Goal: Information Seeking & Learning: Learn about a topic

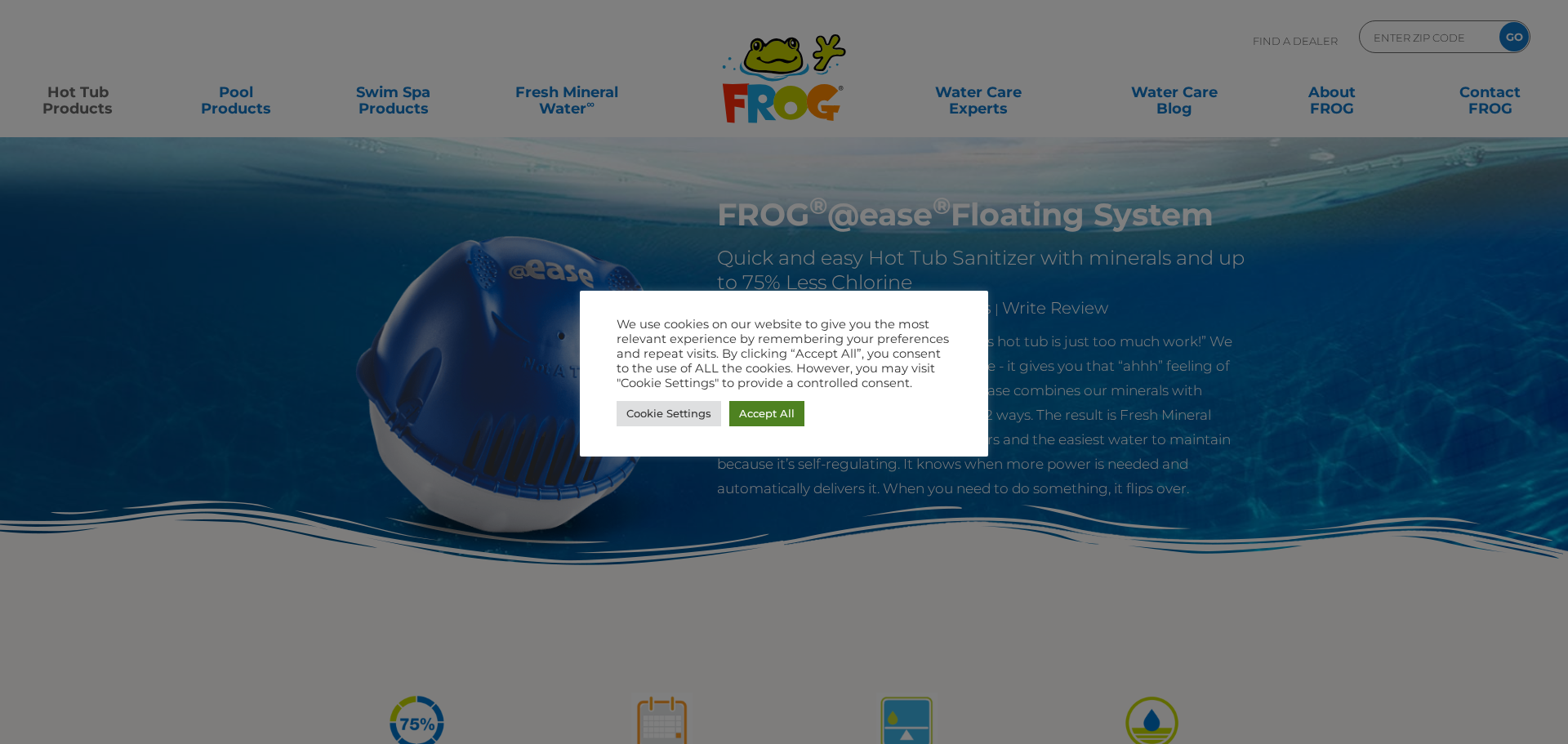
click at [743, 418] on link "Accept All" at bounding box center [767, 414] width 75 height 25
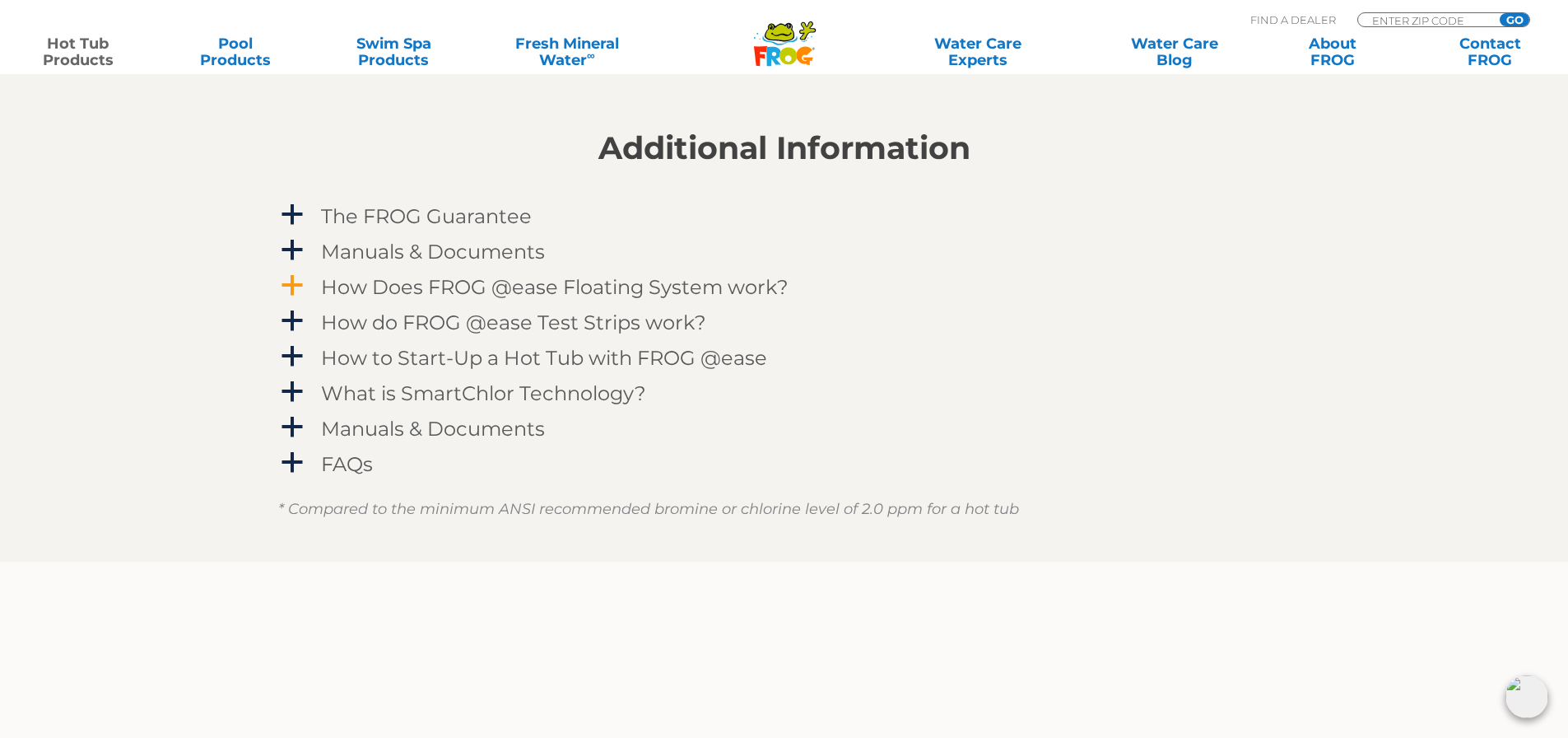
scroll to position [1730, 0]
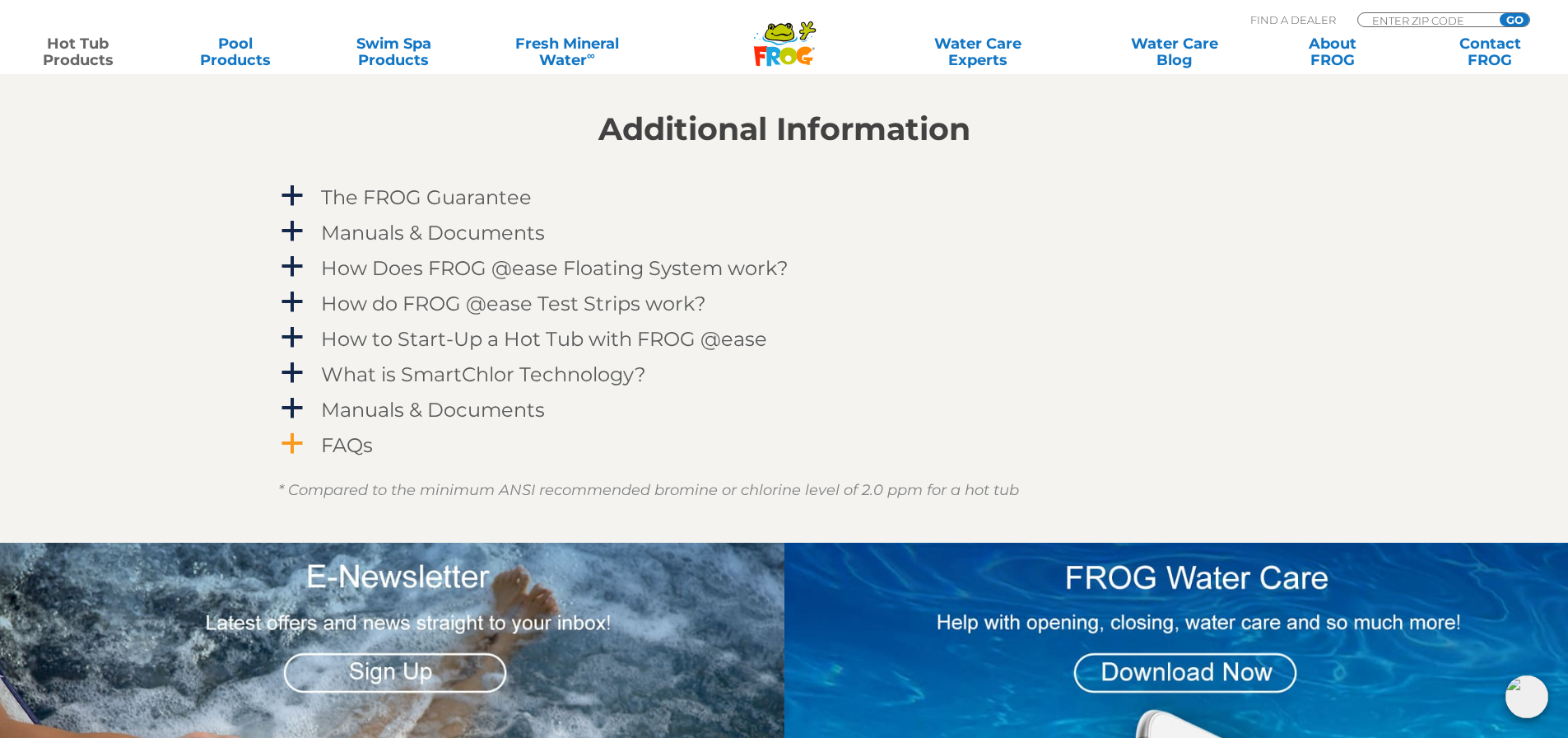
click at [346, 446] on h4 "FAQs" at bounding box center [347, 445] width 52 height 23
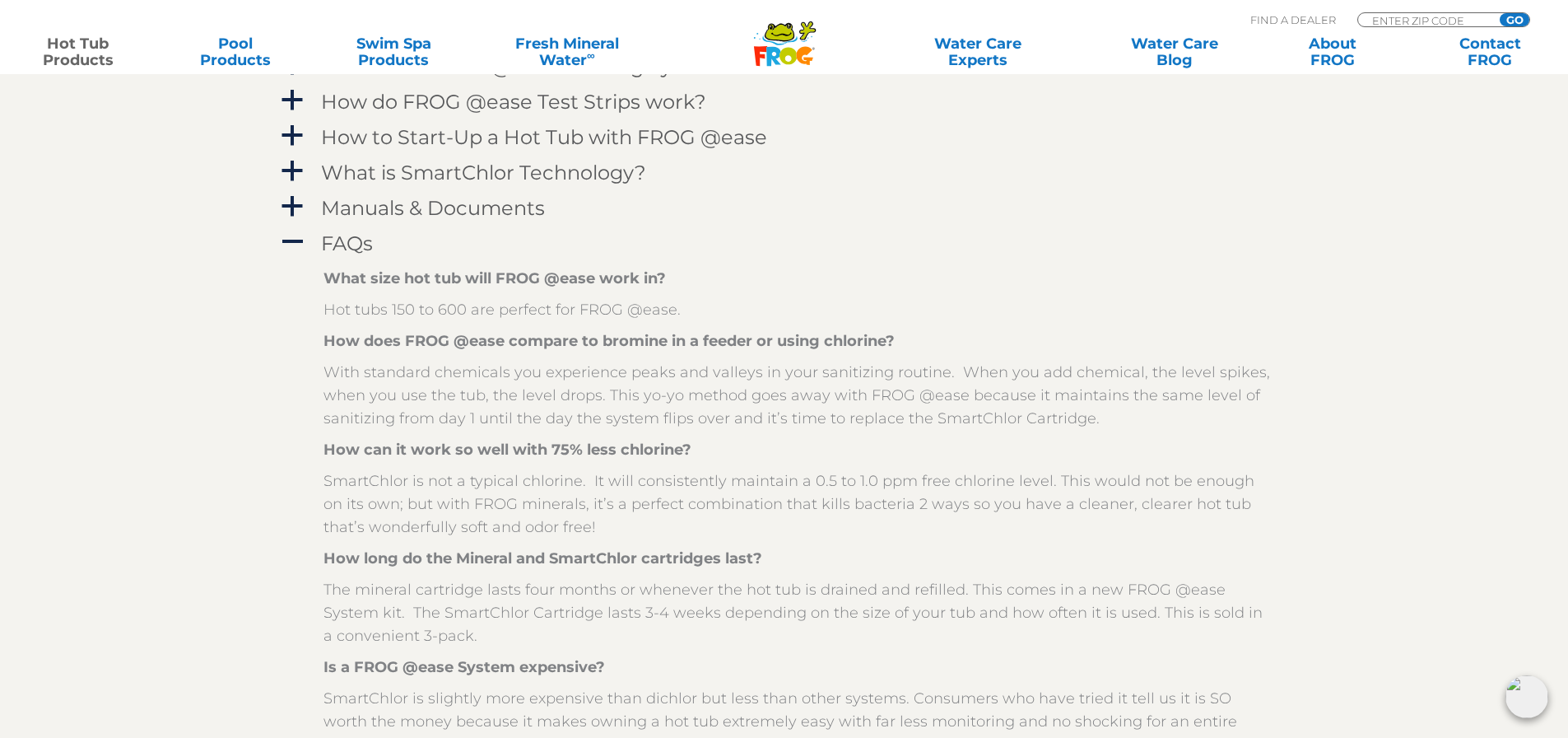
scroll to position [1977, 0]
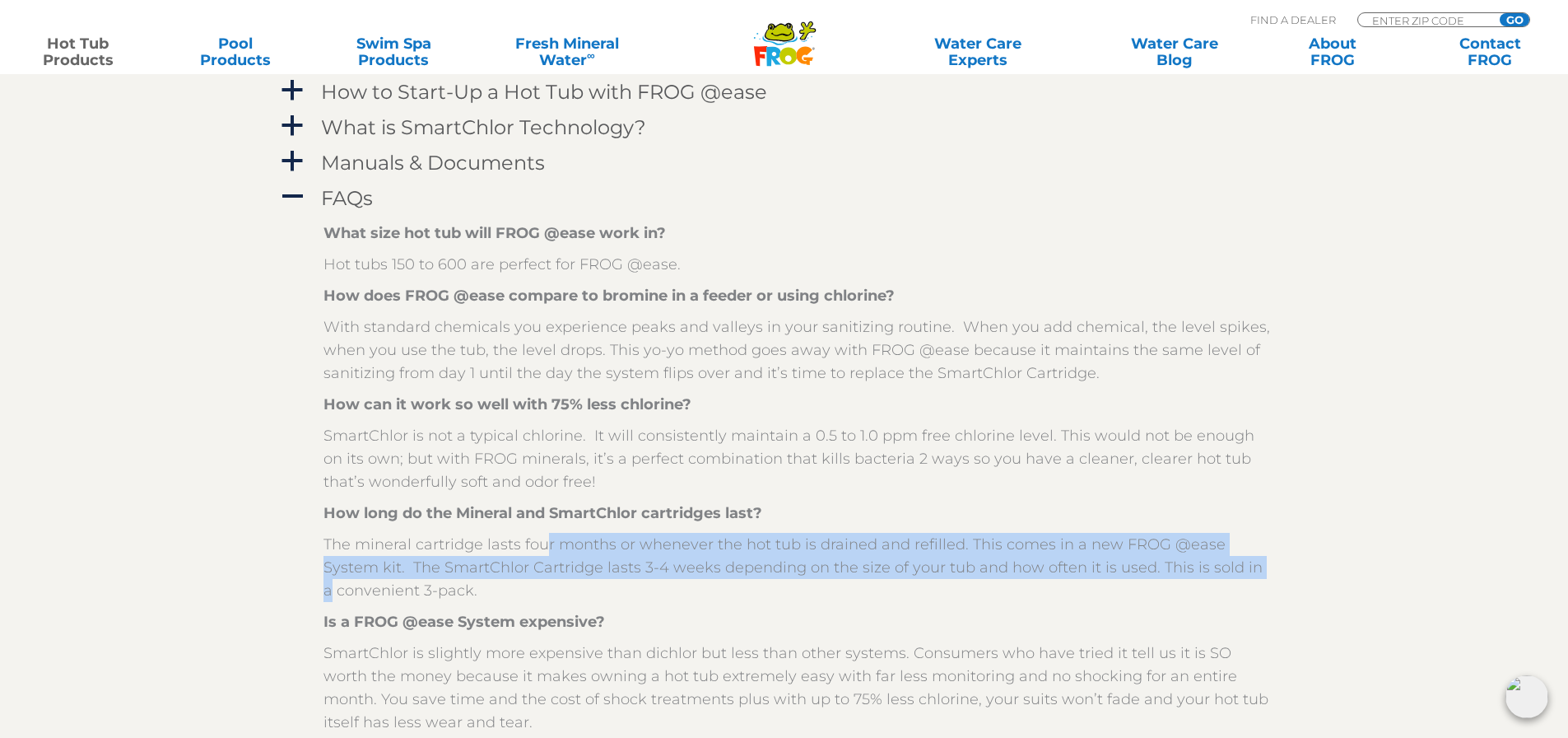
drag, startPoint x: 540, startPoint y: 539, endPoint x: 1226, endPoint y: 559, distance: 686.3
click at [1226, 559] on p "The mineral cartridge lasts four months or whenever the hot tub is drained and …" at bounding box center [797, 567] width 947 height 69
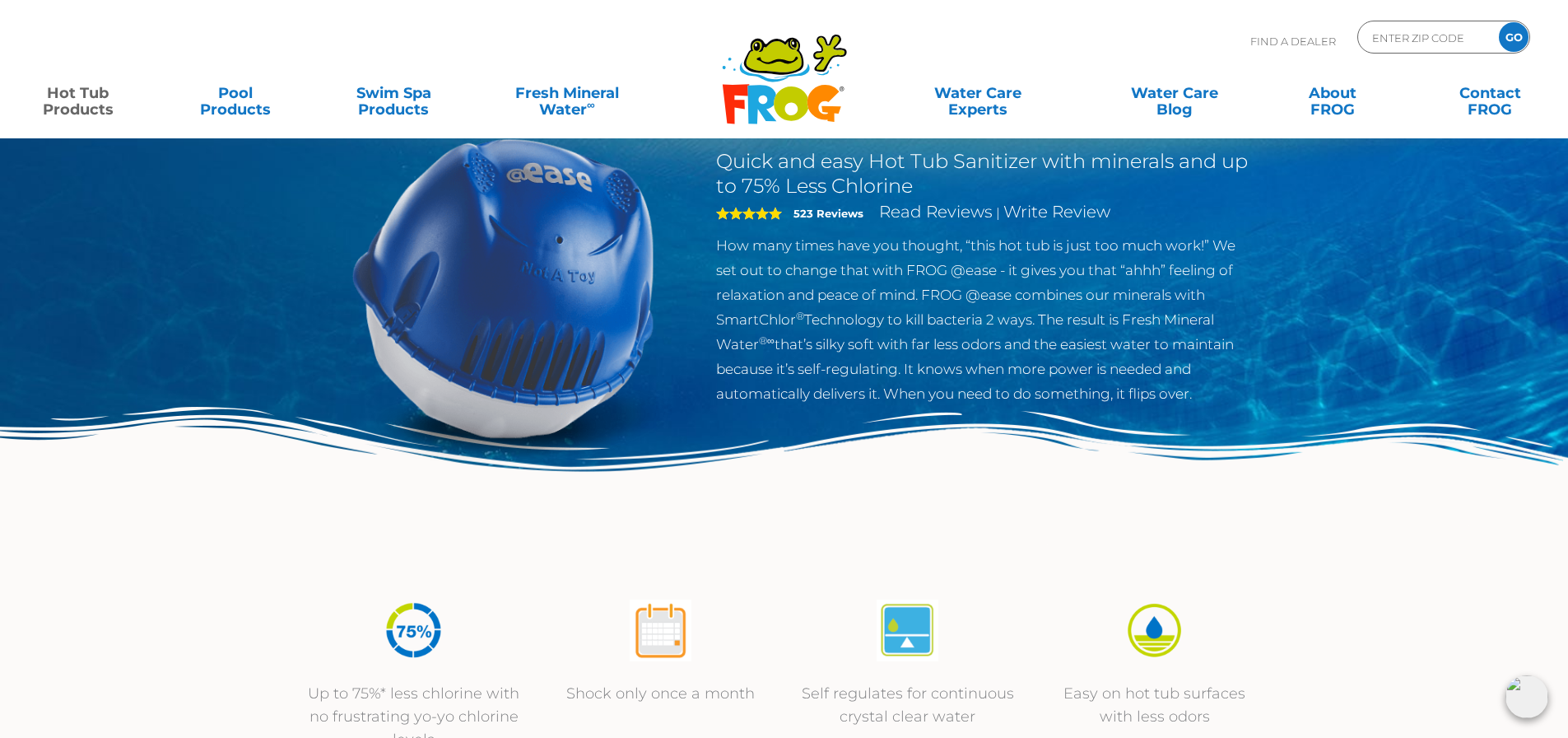
scroll to position [0, 0]
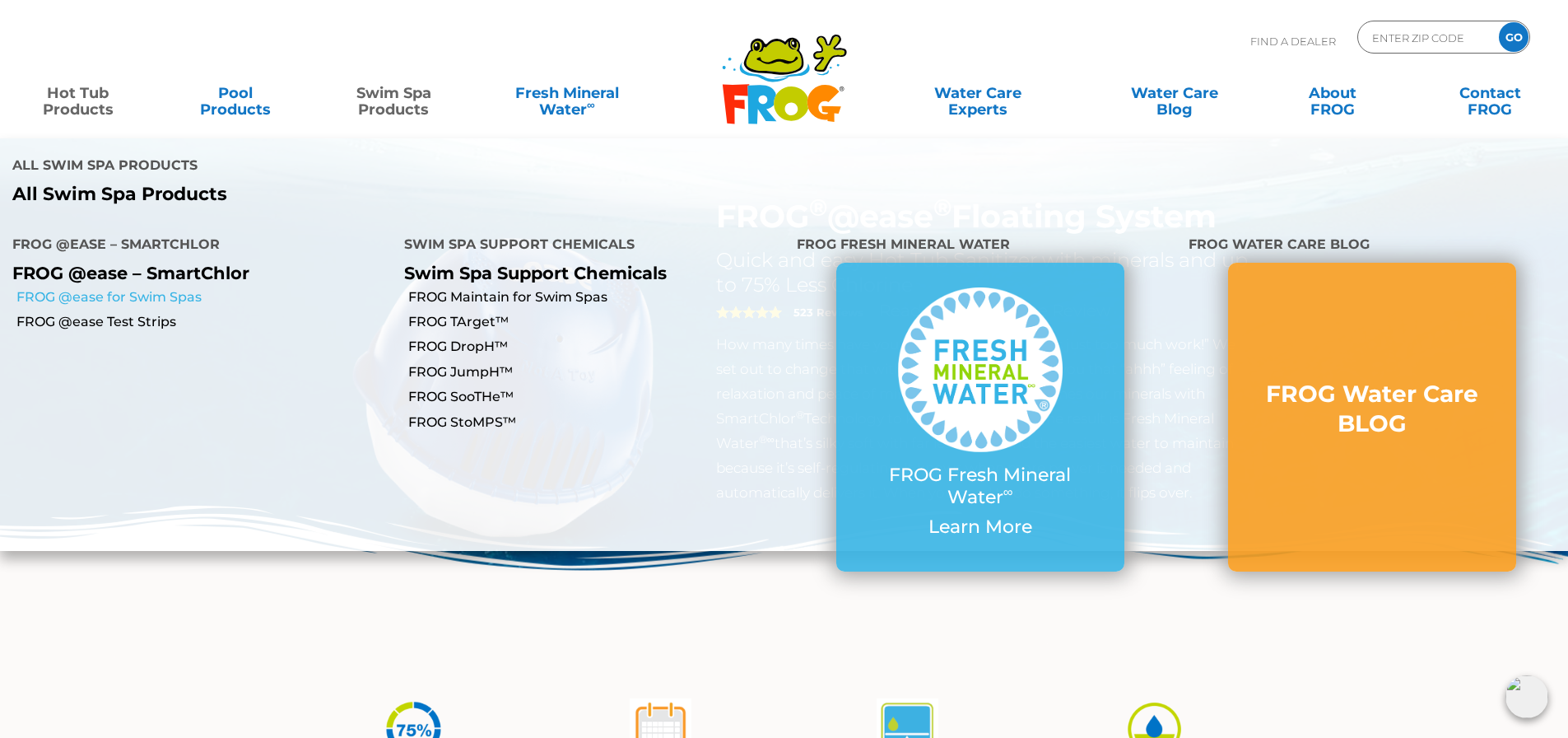
click at [178, 288] on link "FROG @ease for Swim Spas" at bounding box center [204, 297] width 376 height 18
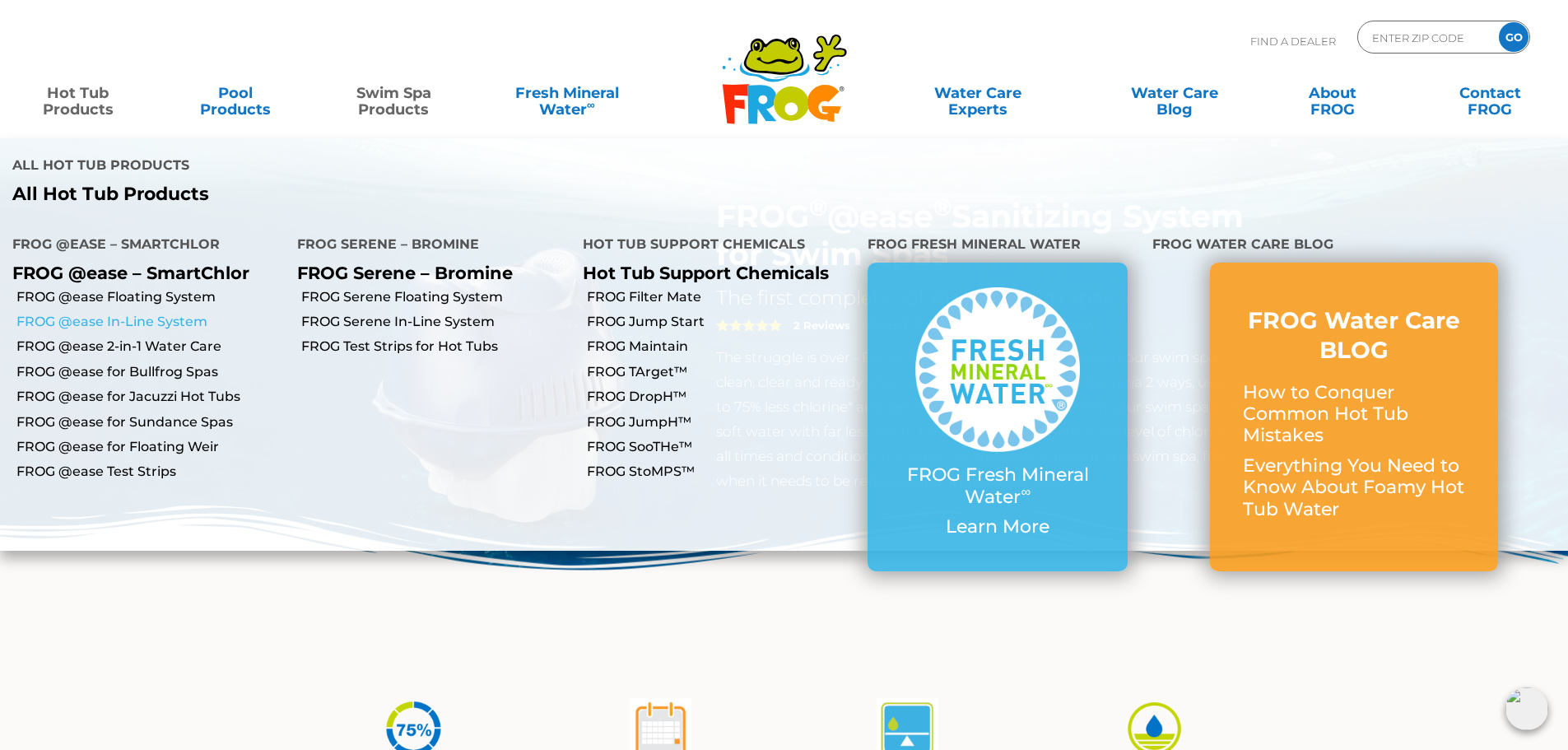
click at [147, 312] on link "FROG @ease In-Line System" at bounding box center [151, 321] width 268 height 18
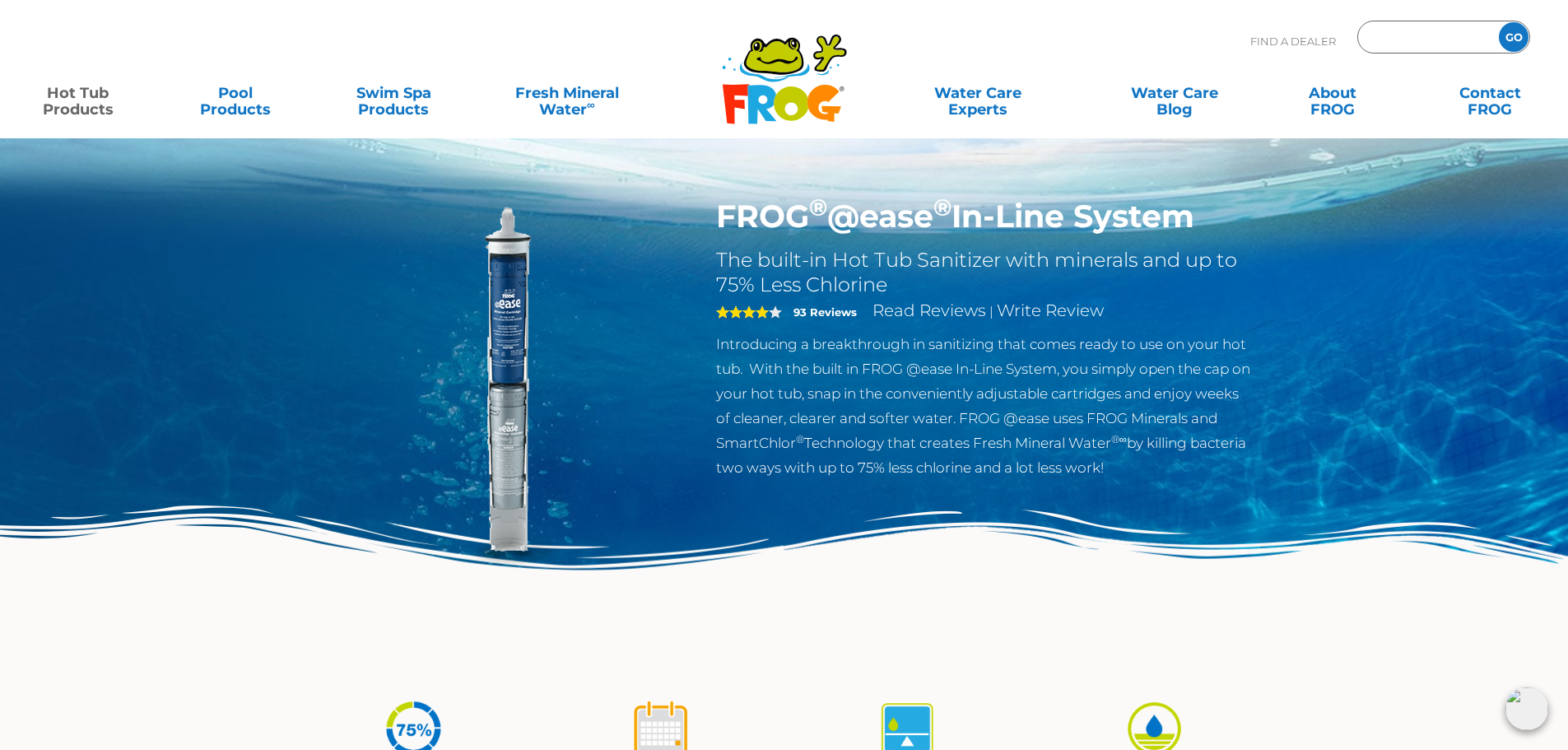
click at [1389, 37] on input "Zip Code Form" at bounding box center [1426, 37] width 111 height 24
type input "37128"
click at [1499, 23] on input "GO" at bounding box center [1514, 37] width 30 height 30
drag, startPoint x: 715, startPoint y: 221, endPoint x: 1216, endPoint y: 213, distance: 501.1
click at [1216, 213] on div "FROG ® @ease ® In-Line System The built-in Hot Tub Sanitizer with minerals and …" at bounding box center [985, 342] width 562 height 291
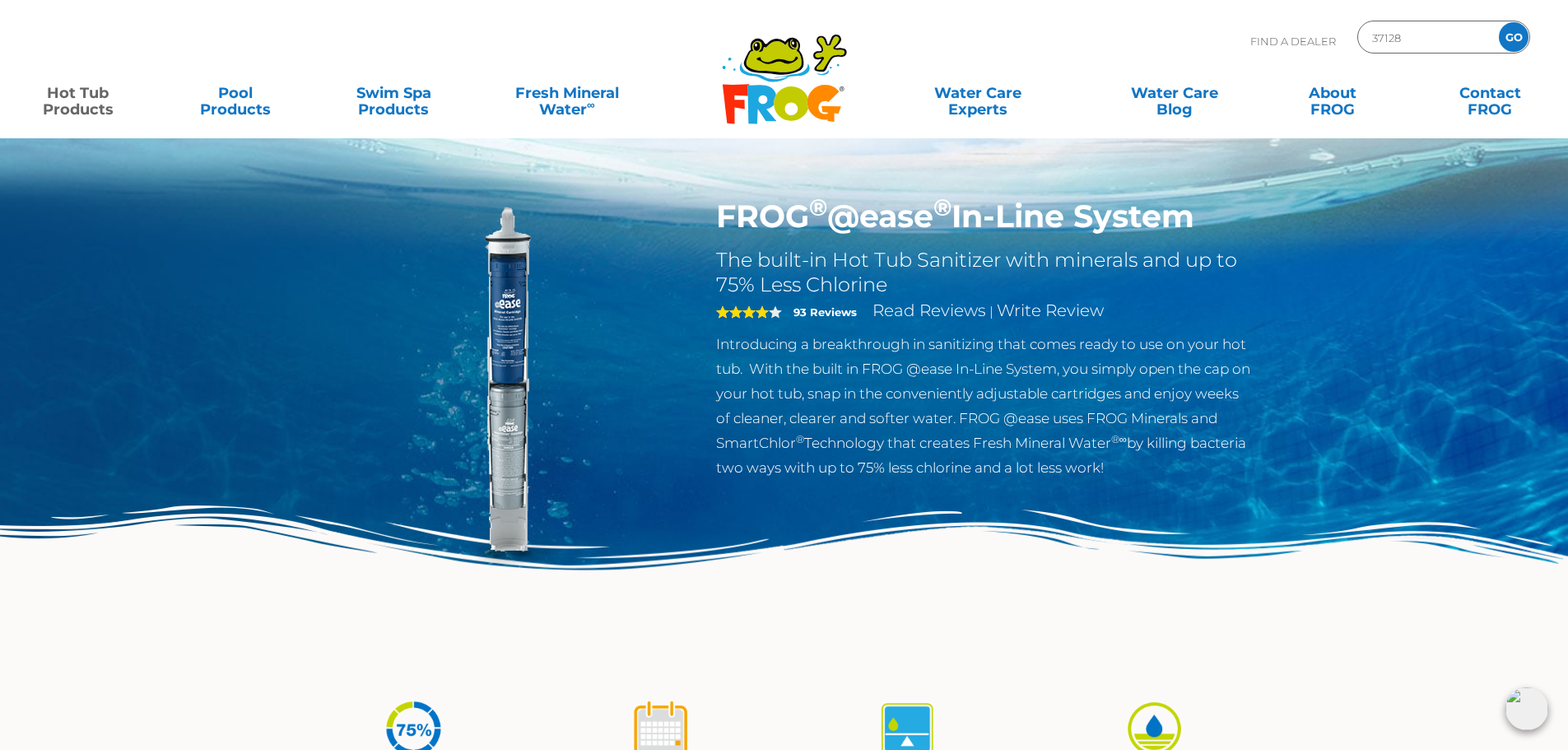
copy h1 "FROG ® @ease ® In-Line System"
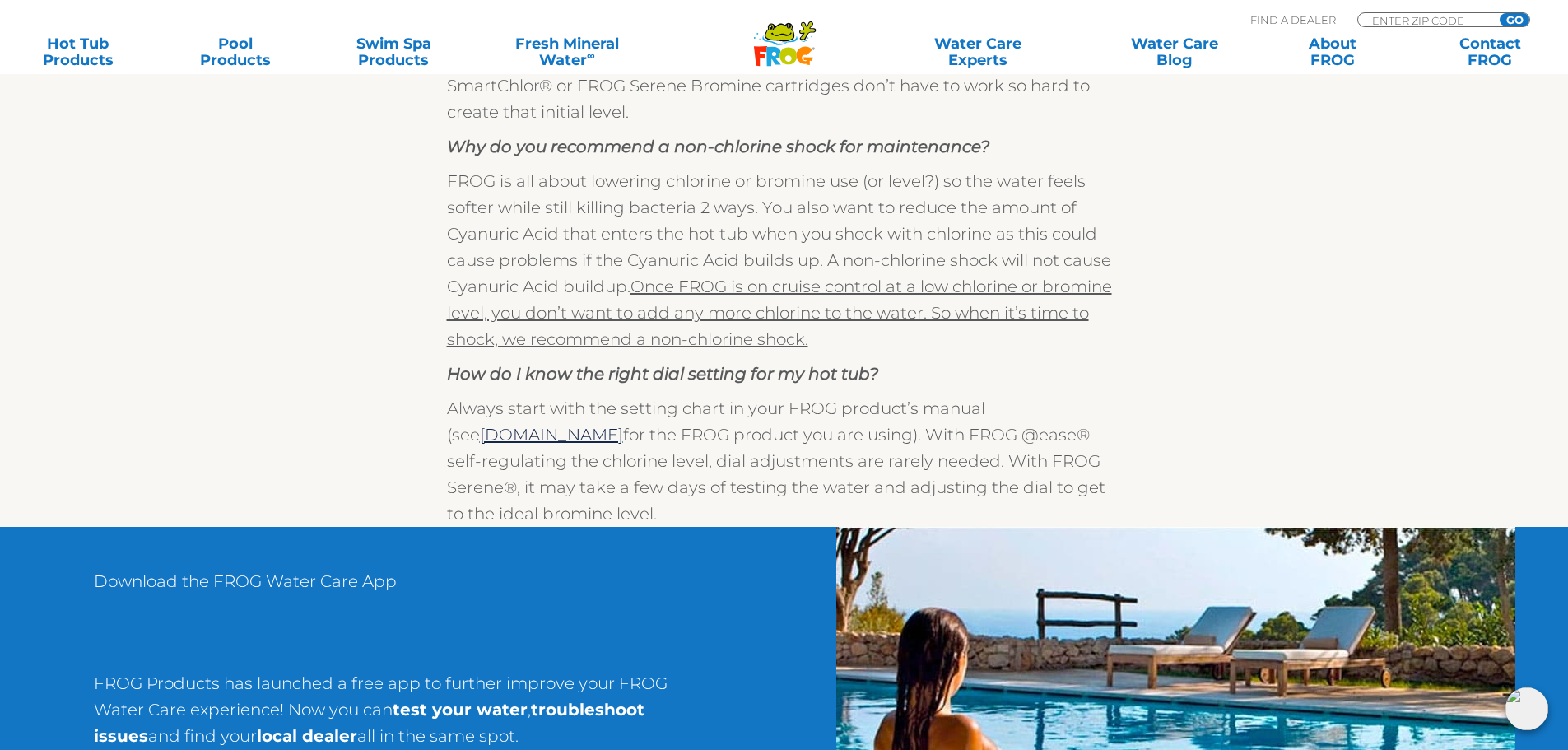
scroll to position [1234, 0]
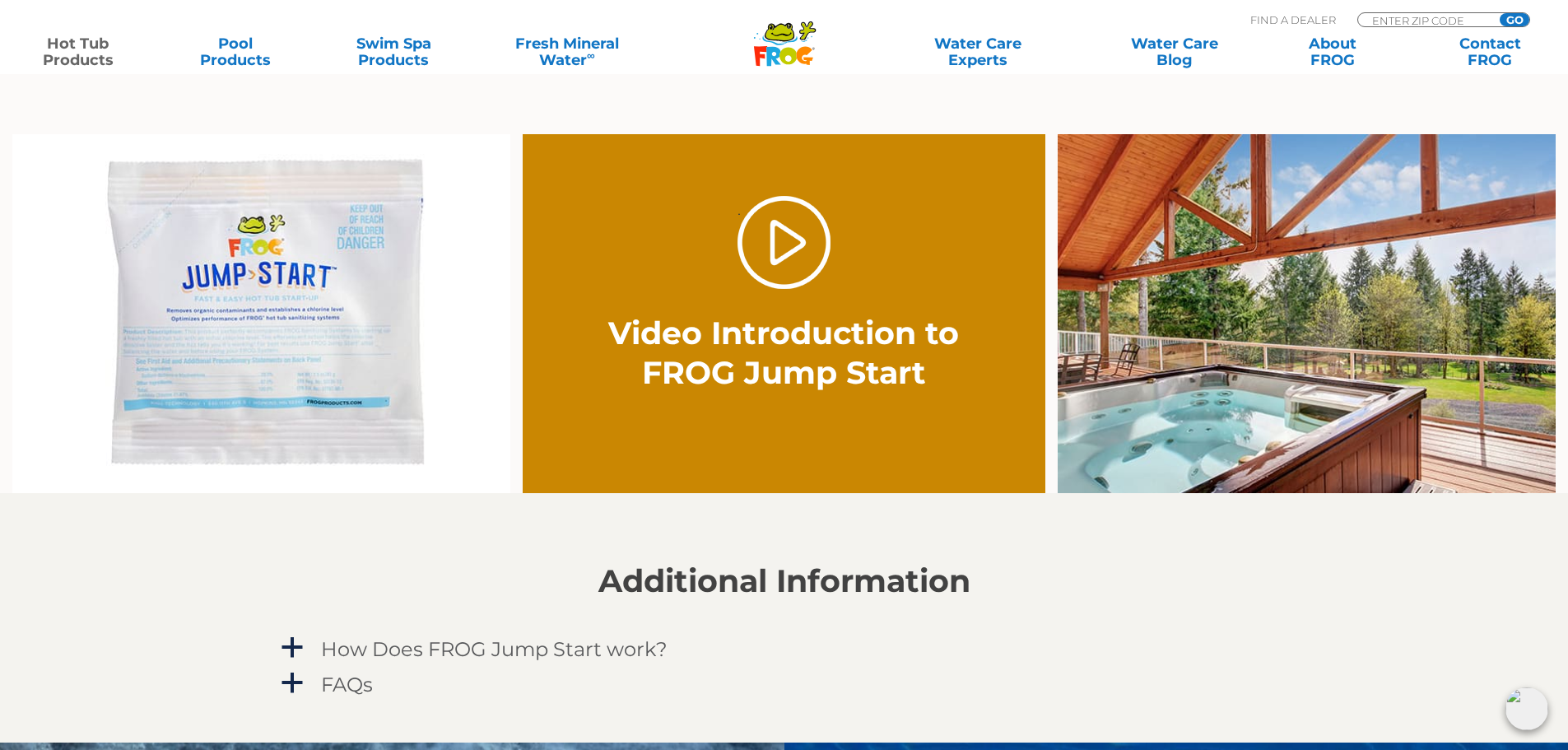
scroll to position [1234, 0]
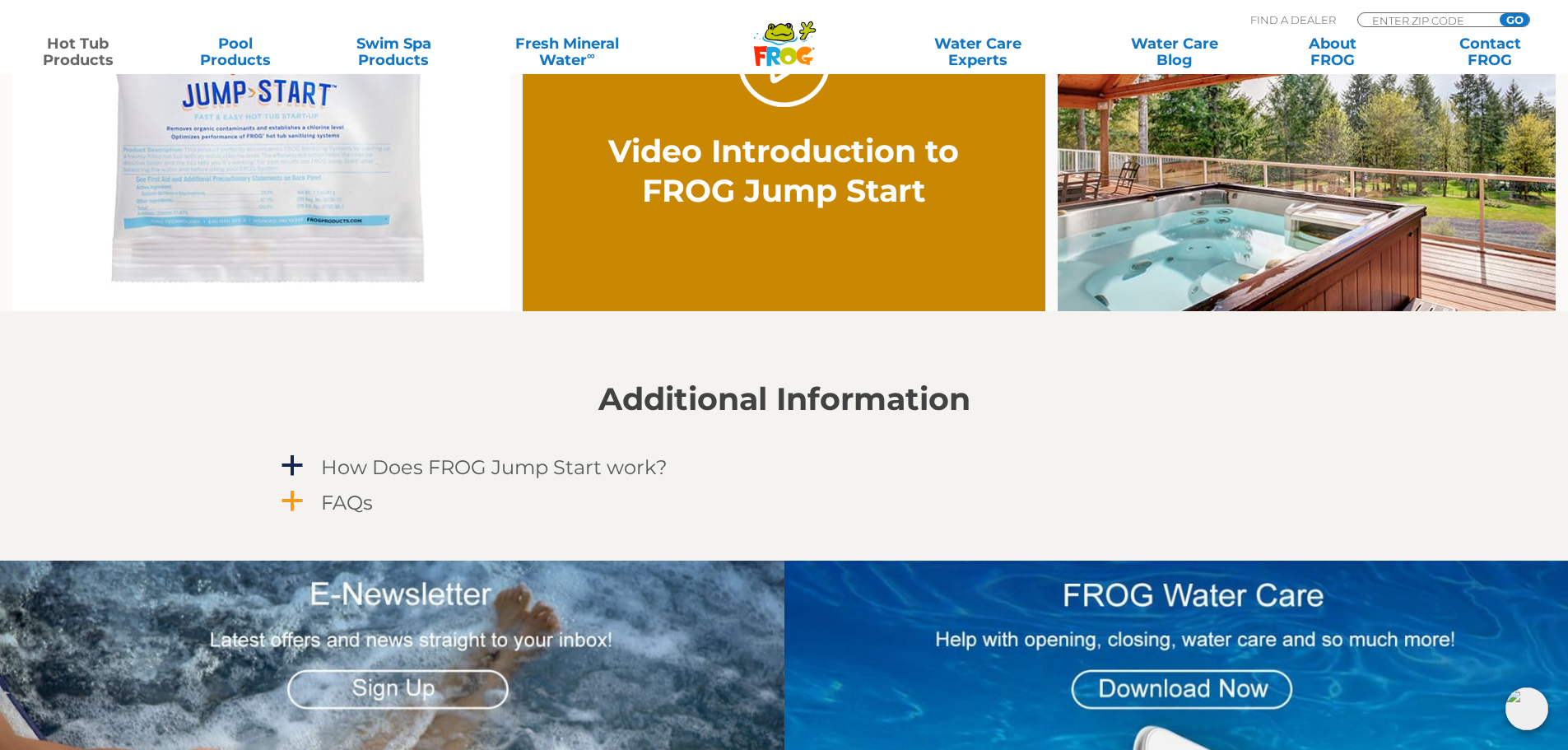
click at [356, 507] on h4 "FAQs" at bounding box center [347, 502] width 52 height 23
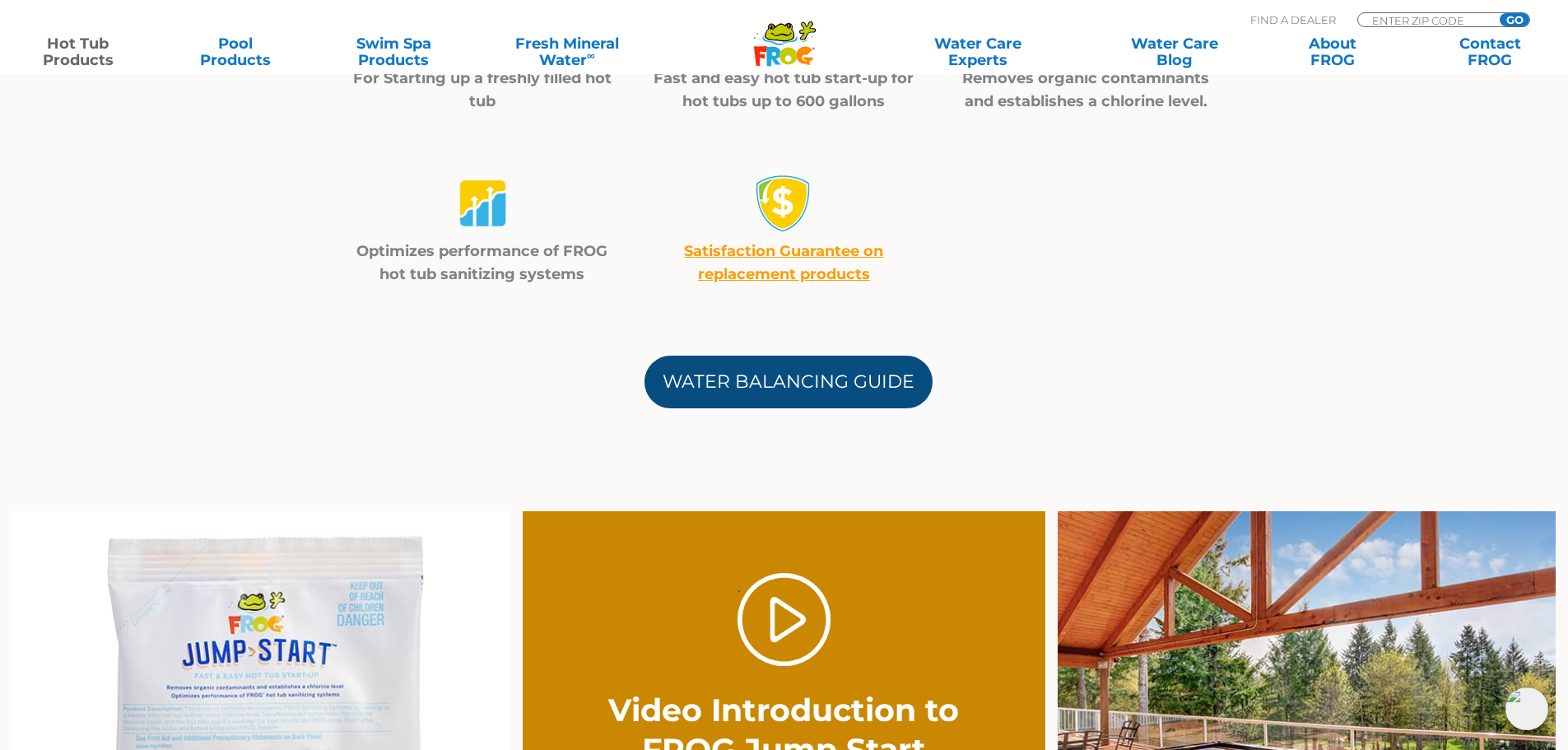
scroll to position [658, 0]
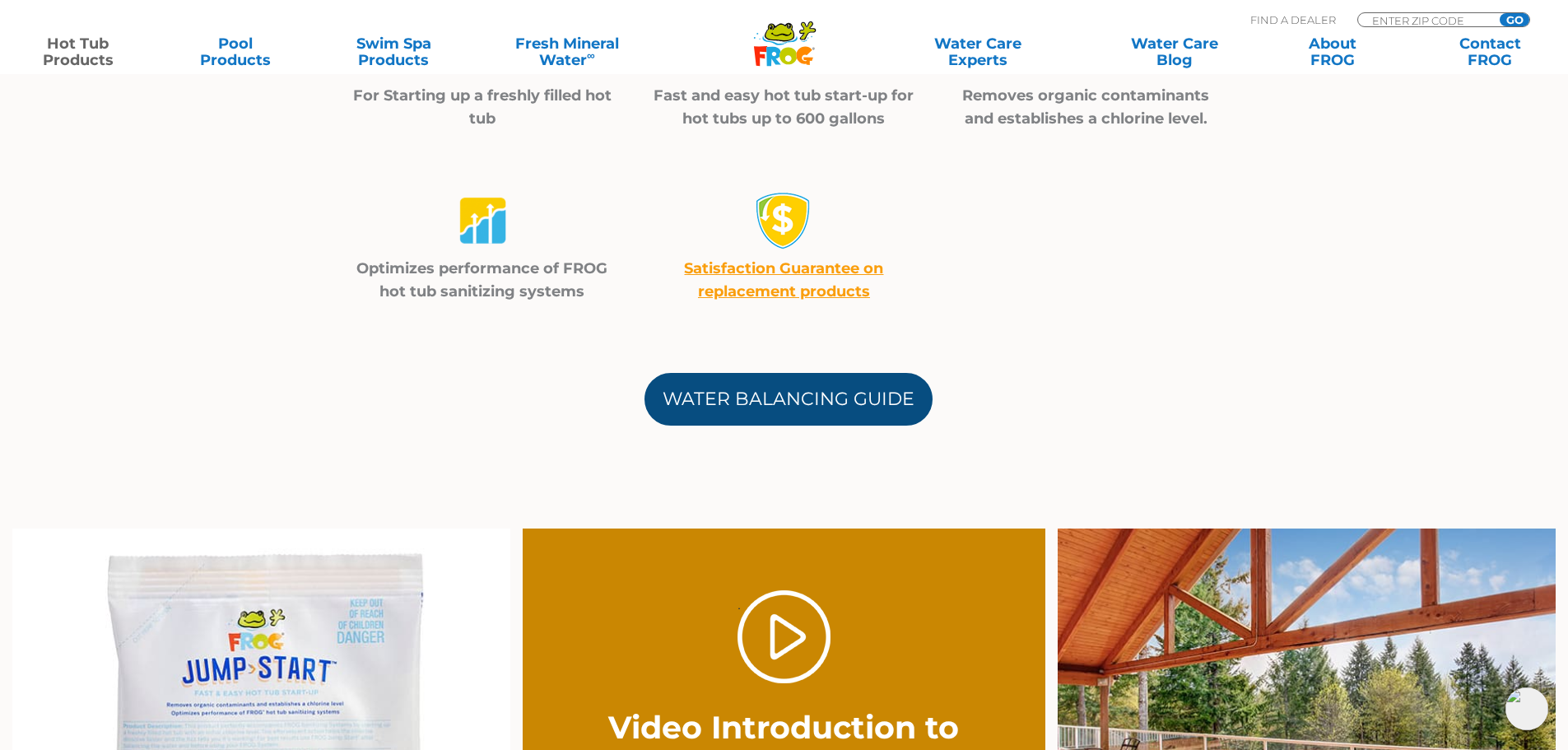
click at [780, 384] on link "Water Balancing Guide" at bounding box center [789, 398] width 288 height 52
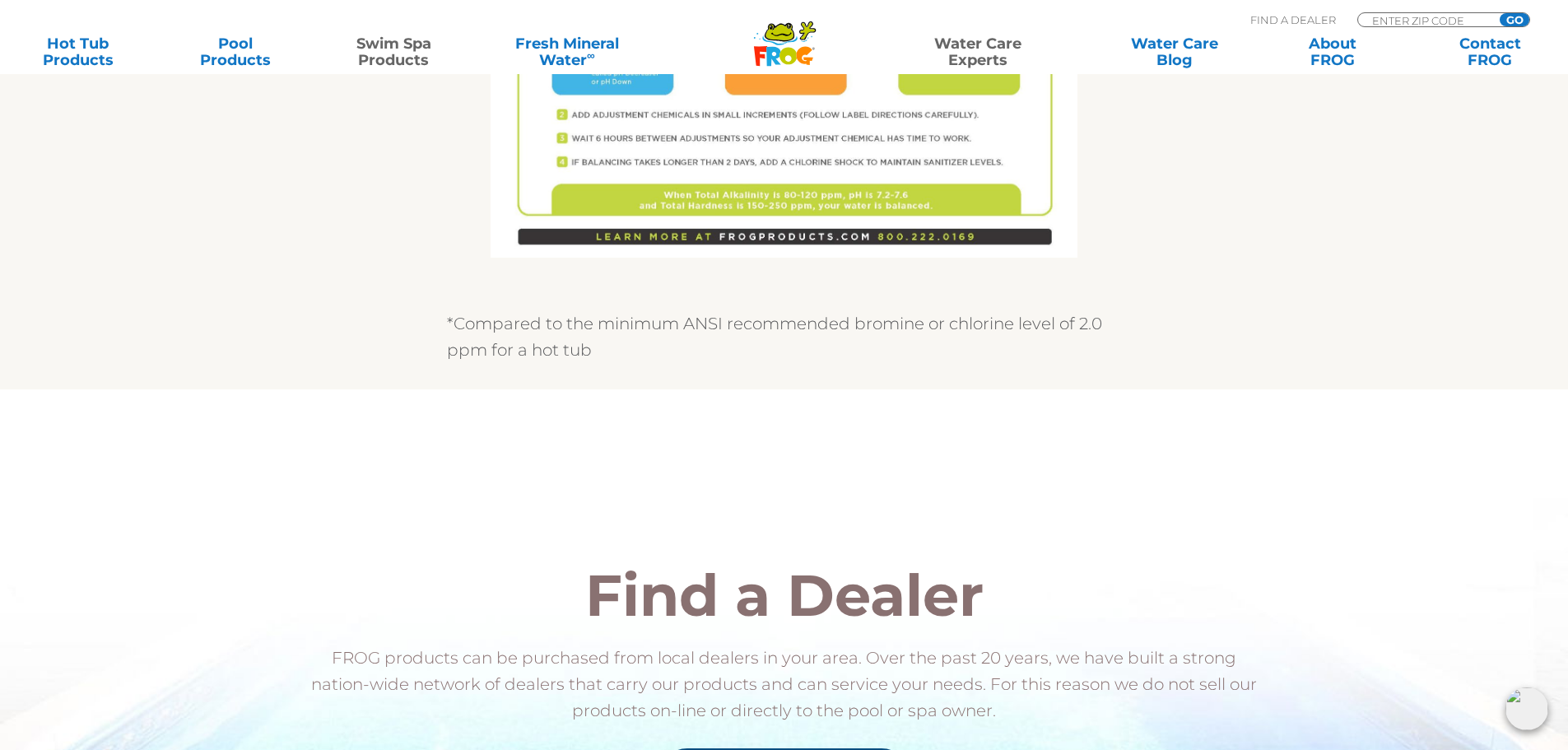
scroll to position [1398, 0]
